Goal: Task Accomplishment & Management: Manage account settings

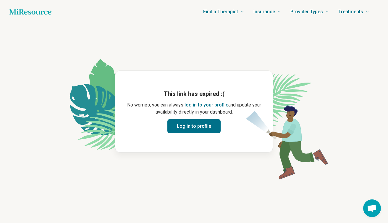
click at [143, 123] on div "This link has expired :( No worries, you can always log in to your profile and …" at bounding box center [194, 112] width 138 height 44
click at [194, 129] on button "Log in to profile" at bounding box center [193, 126] width 53 height 14
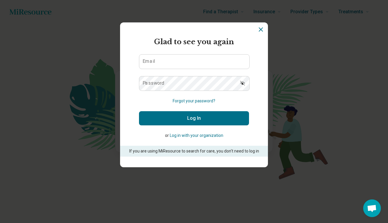
click at [249, 157] on nordpass-portal "Login Dialog" at bounding box center [194, 157] width 110 height 0
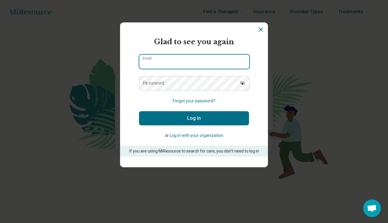
type input "**********"
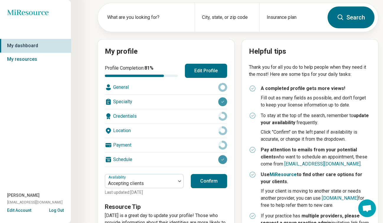
scroll to position [73, 0]
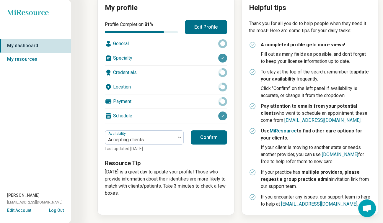
click at [212, 142] on button "Confirm" at bounding box center [209, 138] width 36 height 14
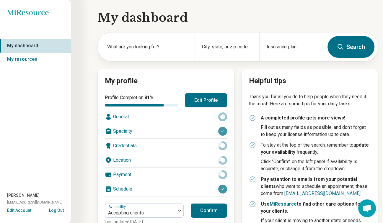
click at [58, 210] on button "Log Out" at bounding box center [56, 210] width 15 height 5
